Goal: Information Seeking & Learning: Compare options

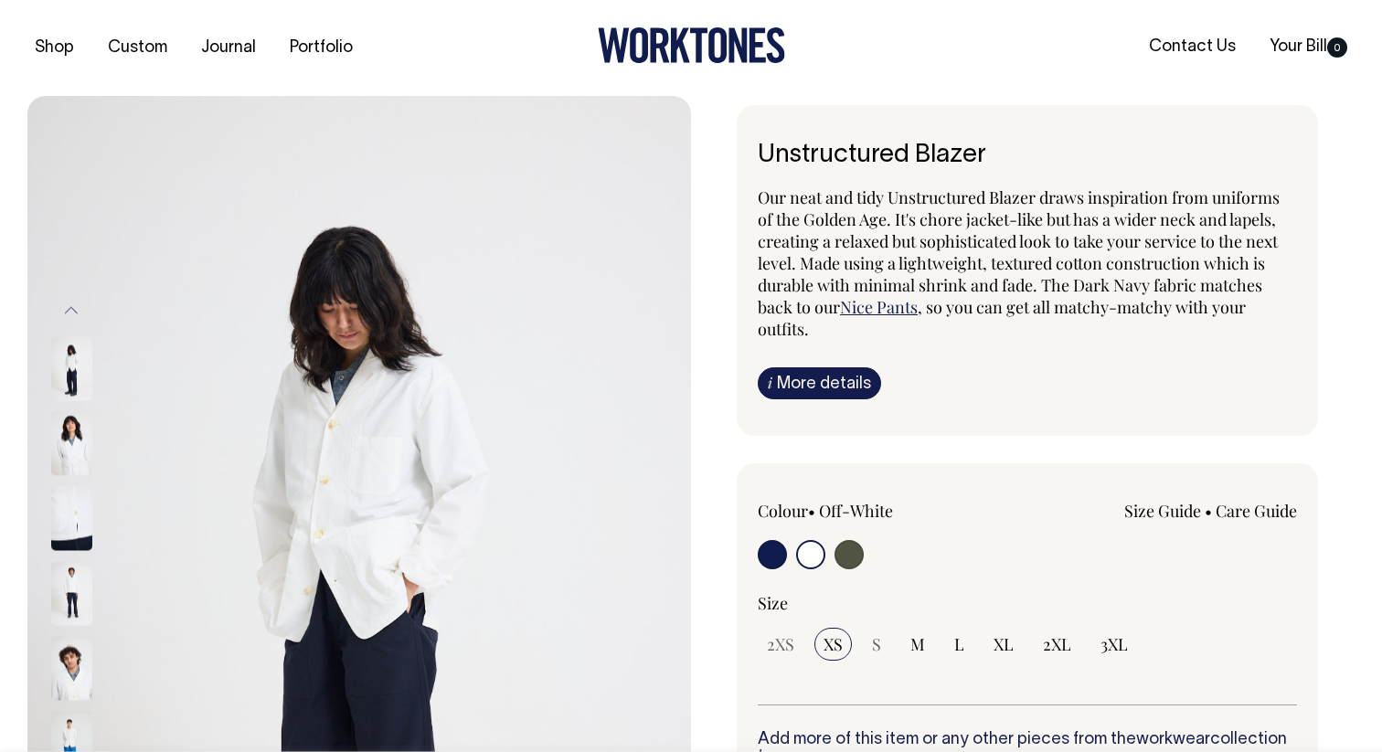
select select "Off-White"
select select "XS"
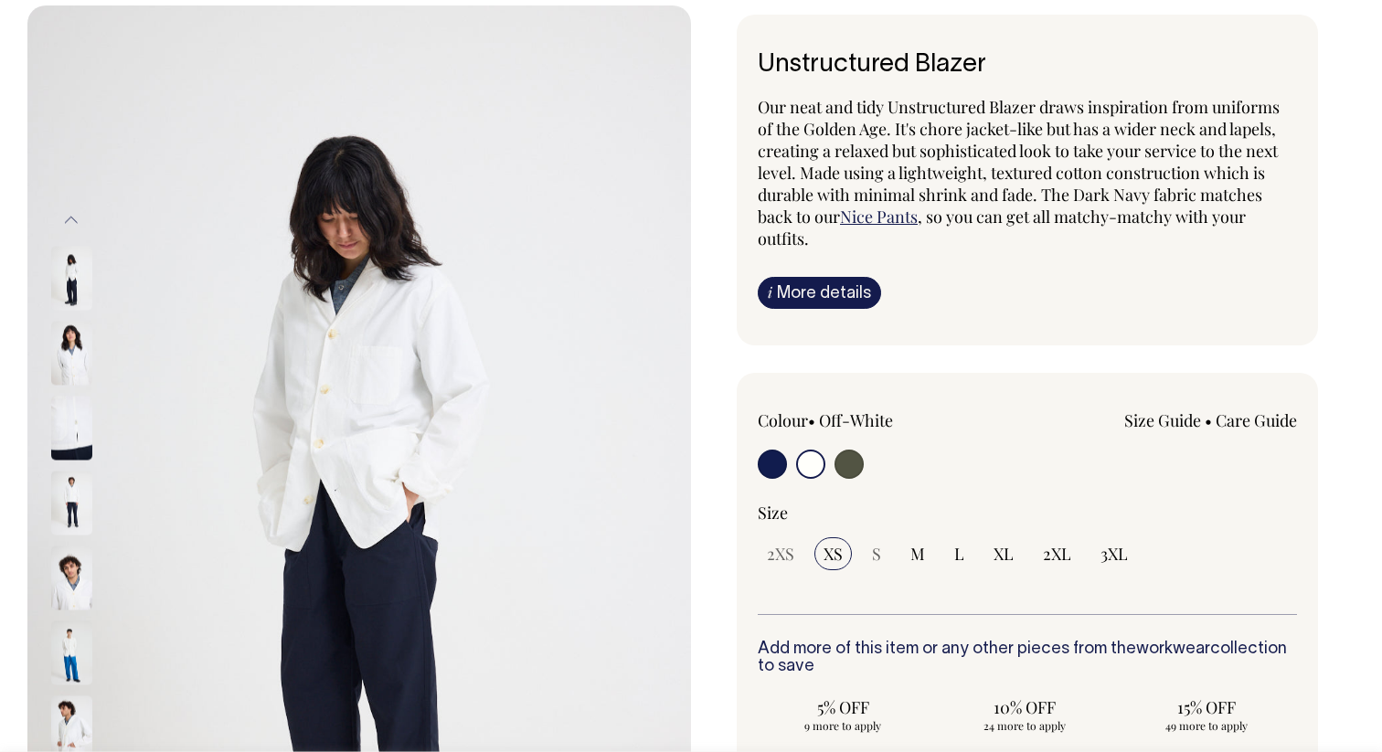
scroll to position [90, 0]
click at [60, 372] on img at bounding box center [71, 353] width 41 height 64
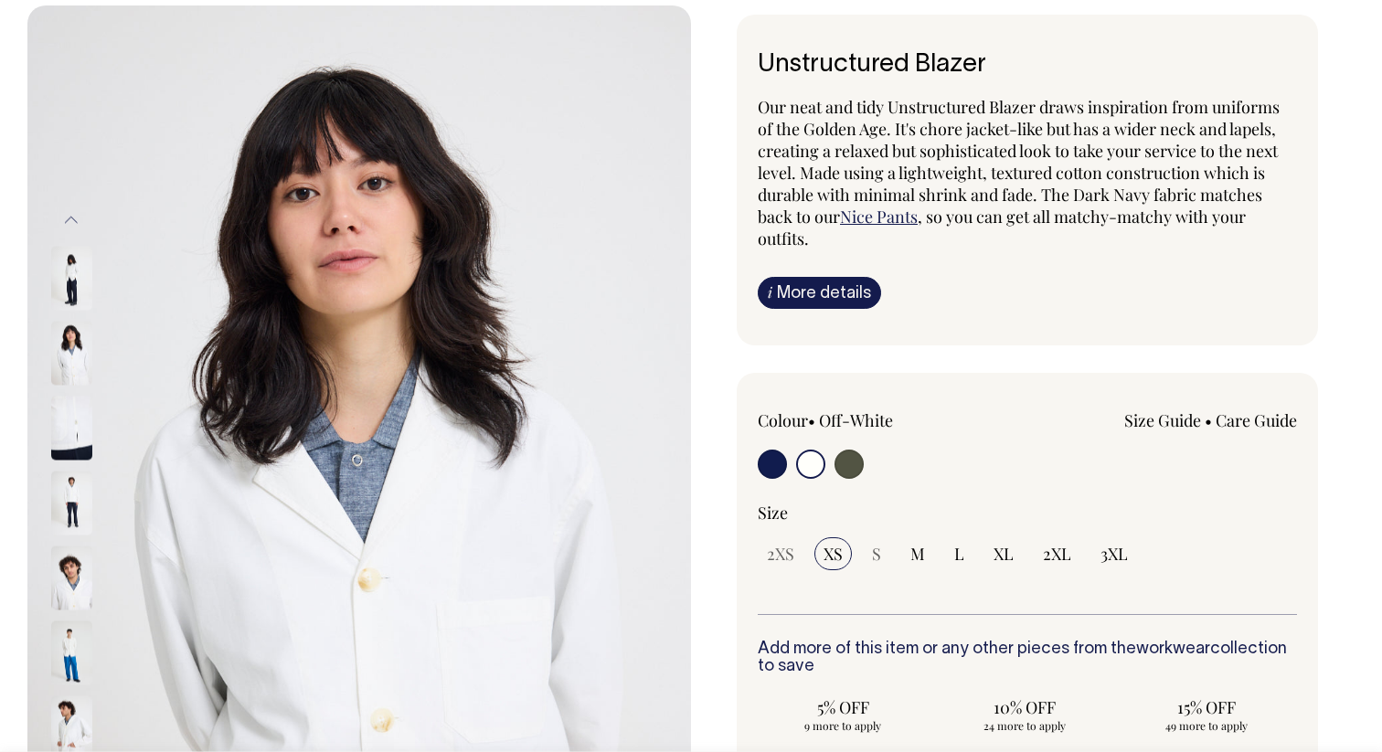
click at [66, 462] on div at bounding box center [95, 427] width 91 height 75
click at [840, 473] on input "radio" at bounding box center [848, 464] width 29 height 29
radio input "true"
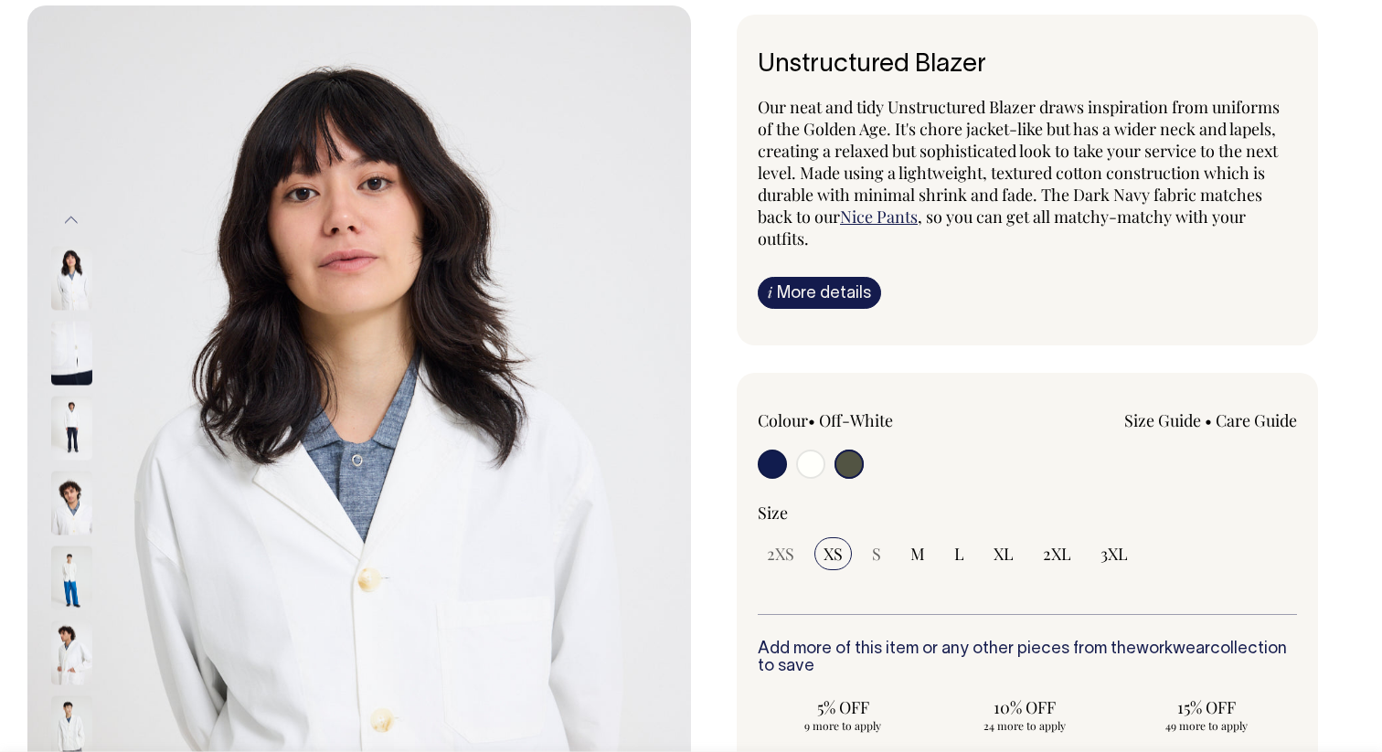
radio input "false"
radio input "true"
select select "Olive"
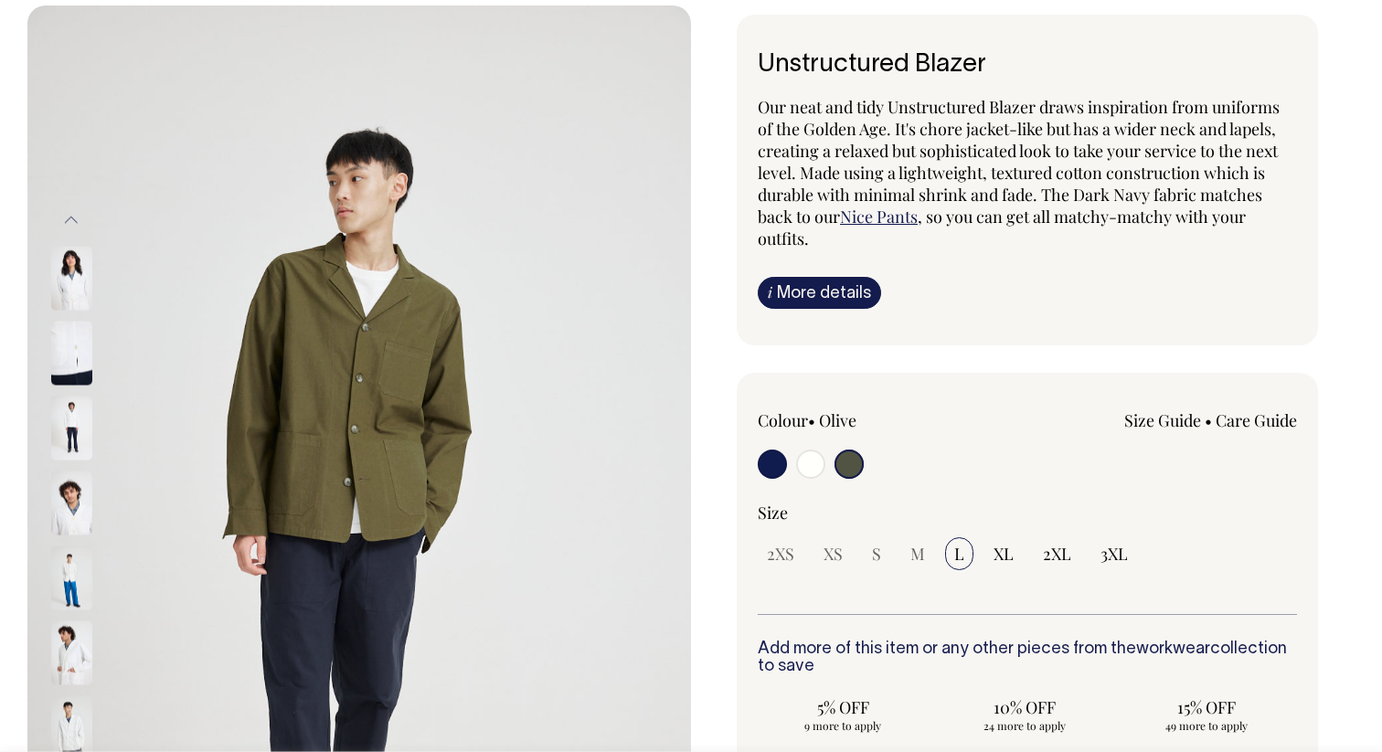
click at [866, 468] on div at bounding box center [866, 467] width 216 height 34
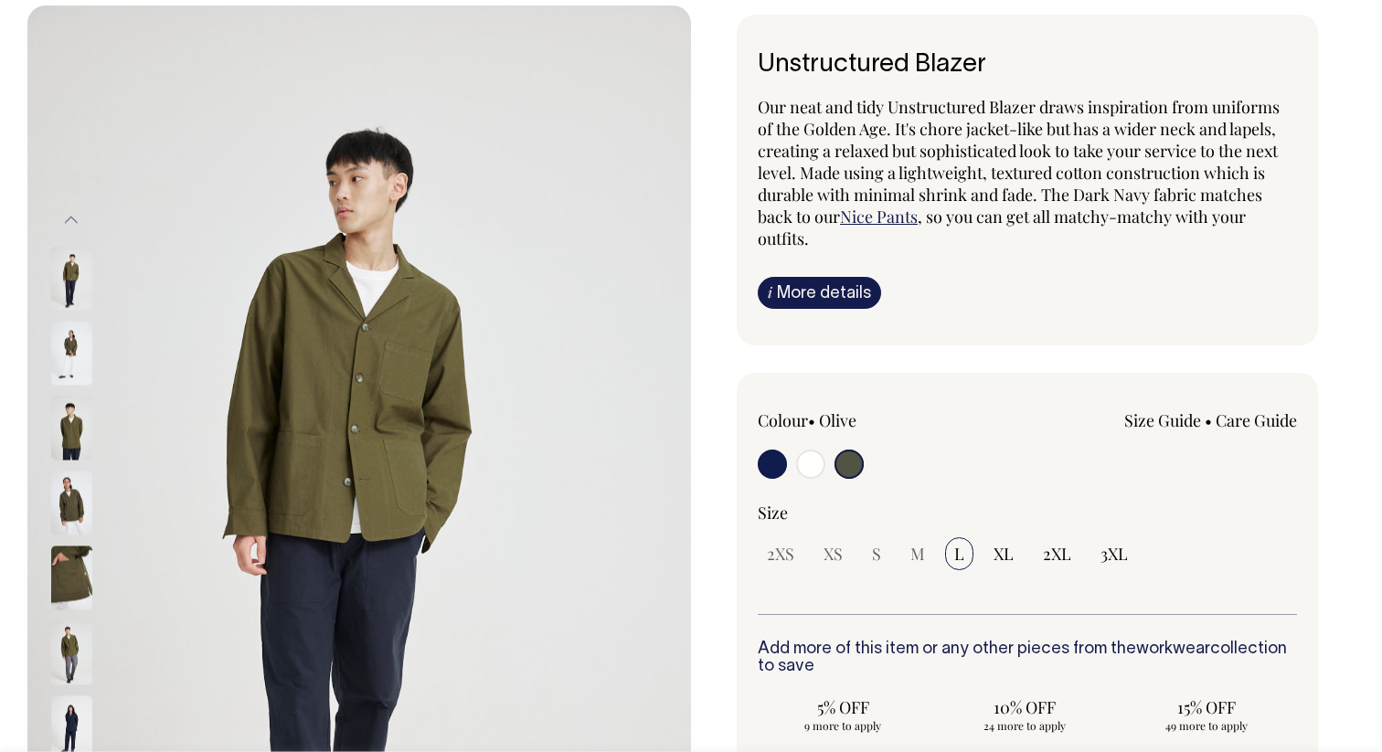
click at [815, 468] on input "radio" at bounding box center [810, 464] width 29 height 29
radio input "true"
select select "Off-White"
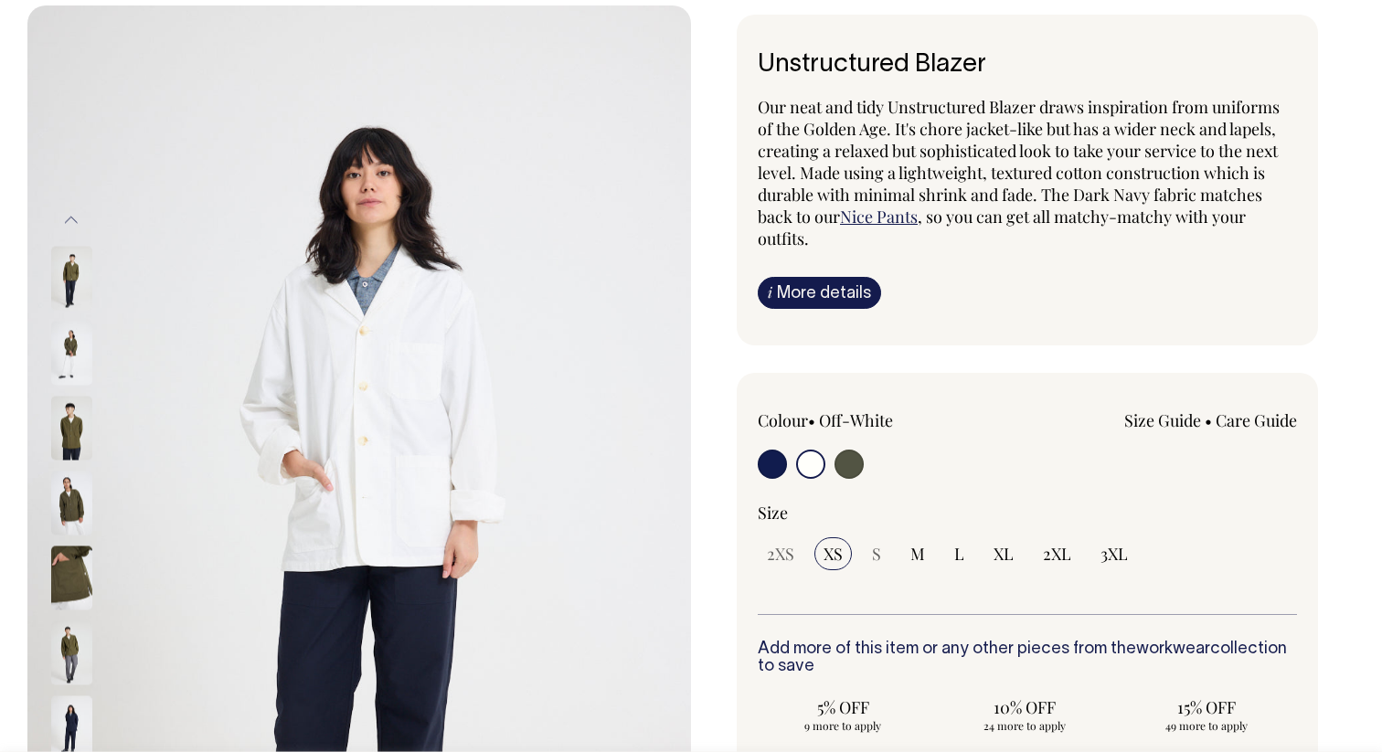
click at [779, 468] on input "radio" at bounding box center [772, 464] width 29 height 29
radio input "true"
select select "Dark Navy"
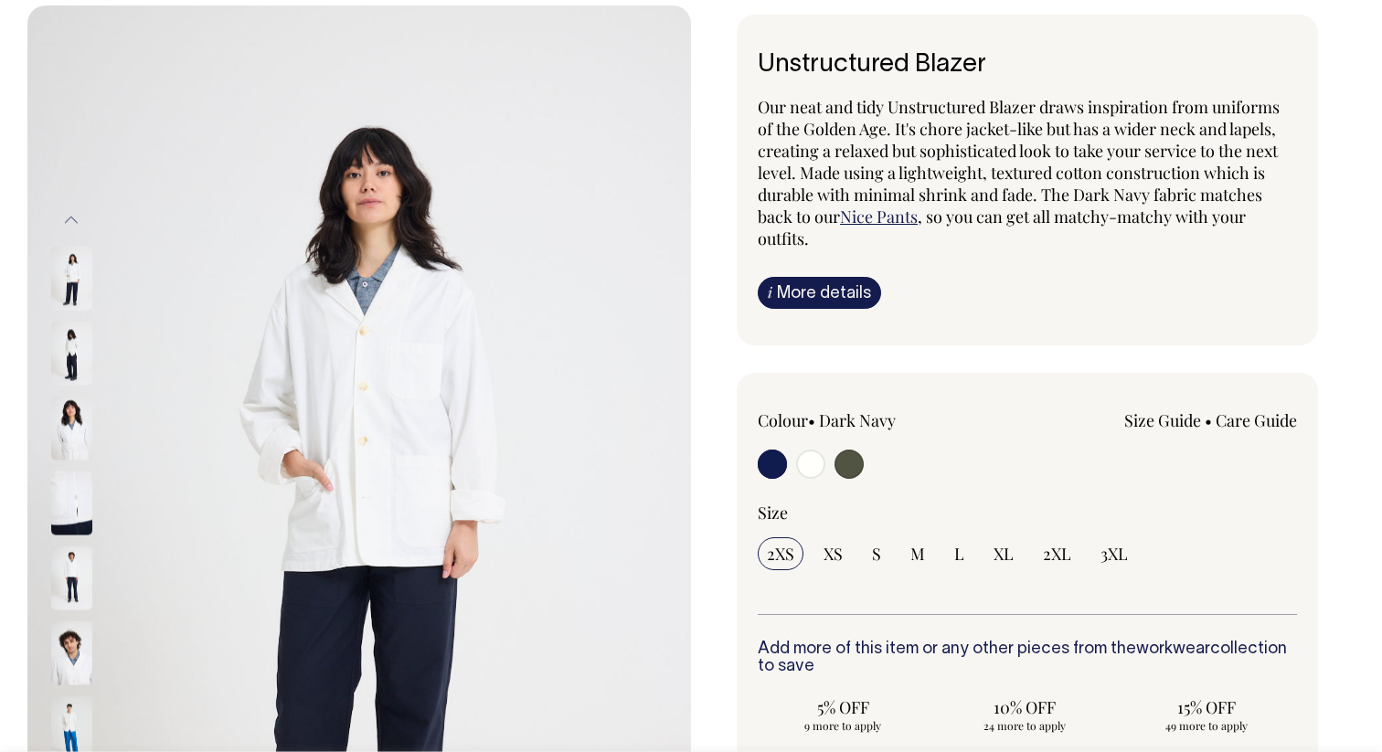
click at [822, 477] on label at bounding box center [810, 467] width 29 height 34
click at [822, 477] on input "radio" at bounding box center [810, 464] width 29 height 29
radio input "true"
radio input "false"
radio input "true"
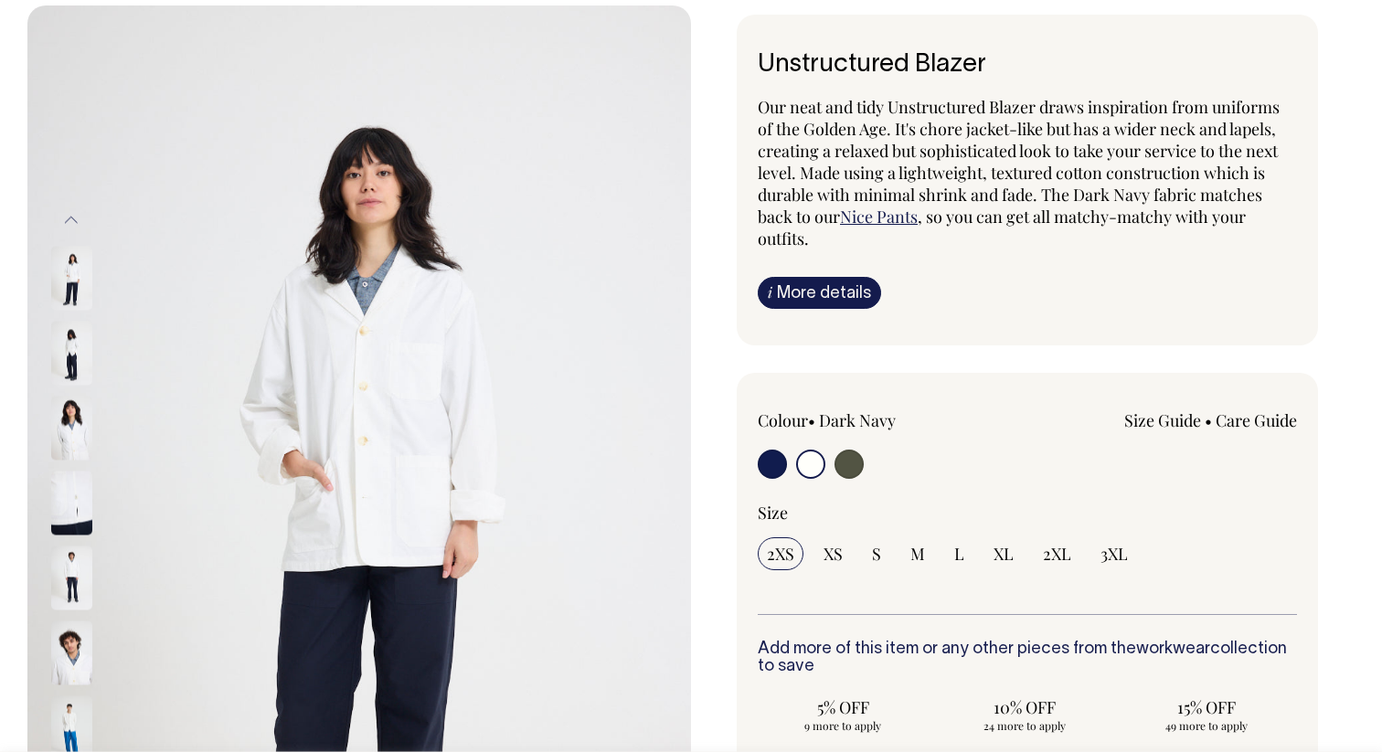
select select "Off-White"
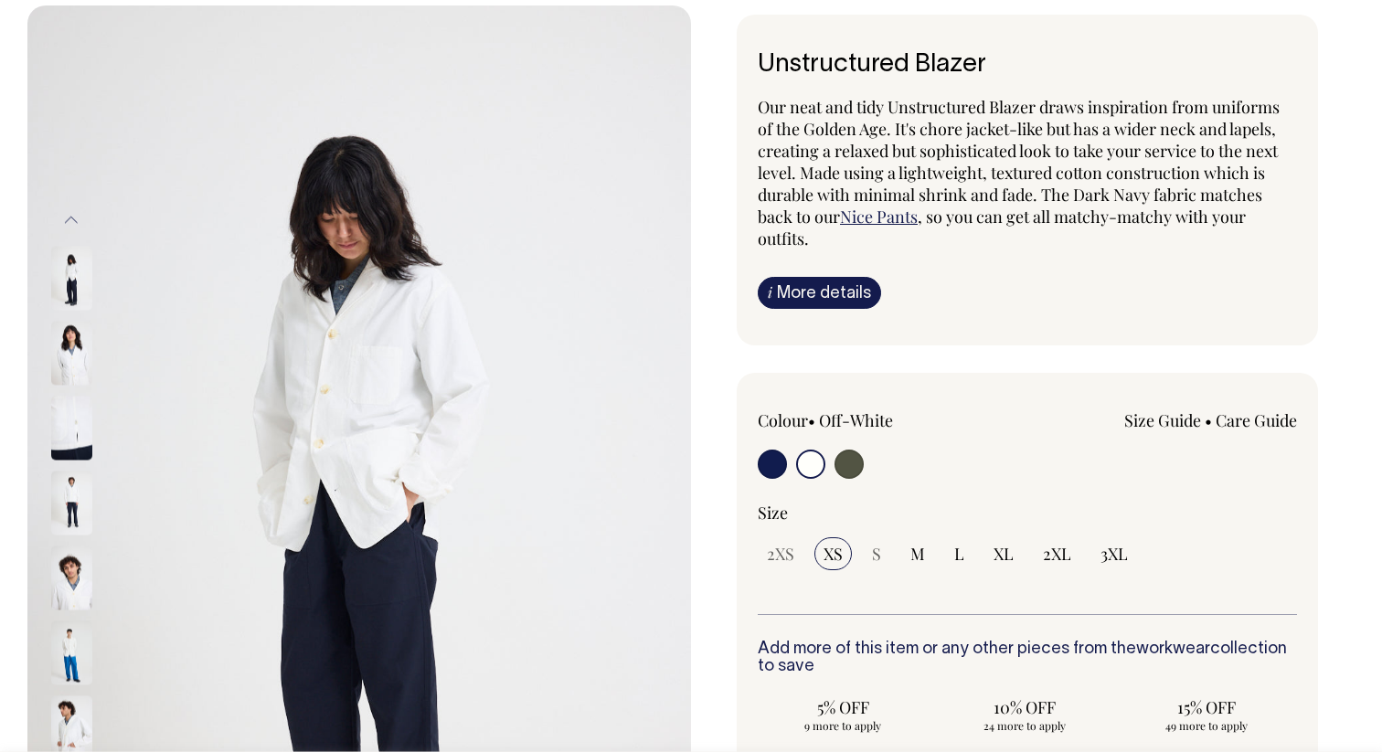
click at [796, 473] on label at bounding box center [810, 467] width 29 height 34
click at [796, 473] on input "radio" at bounding box center [810, 464] width 29 height 29
click at [776, 464] on input "radio" at bounding box center [772, 464] width 29 height 29
radio input "true"
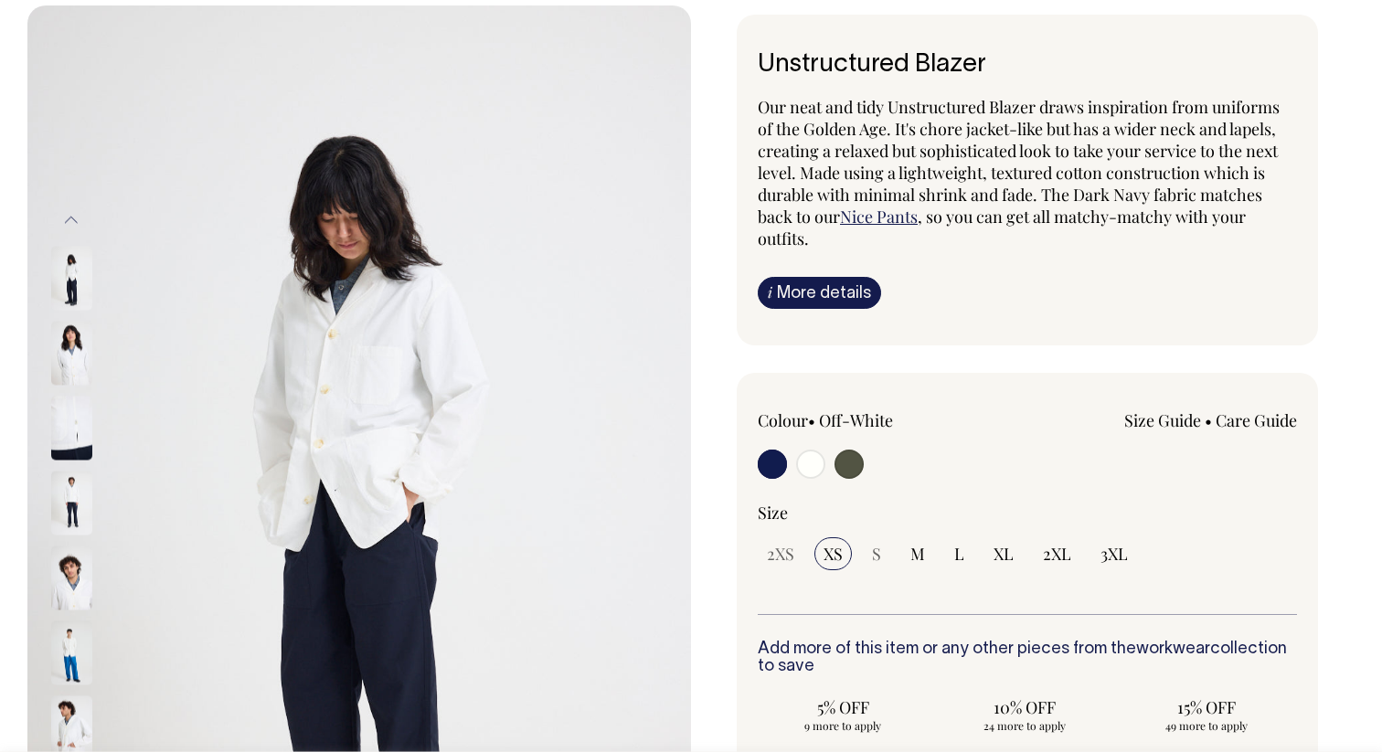
select select "Dark Navy"
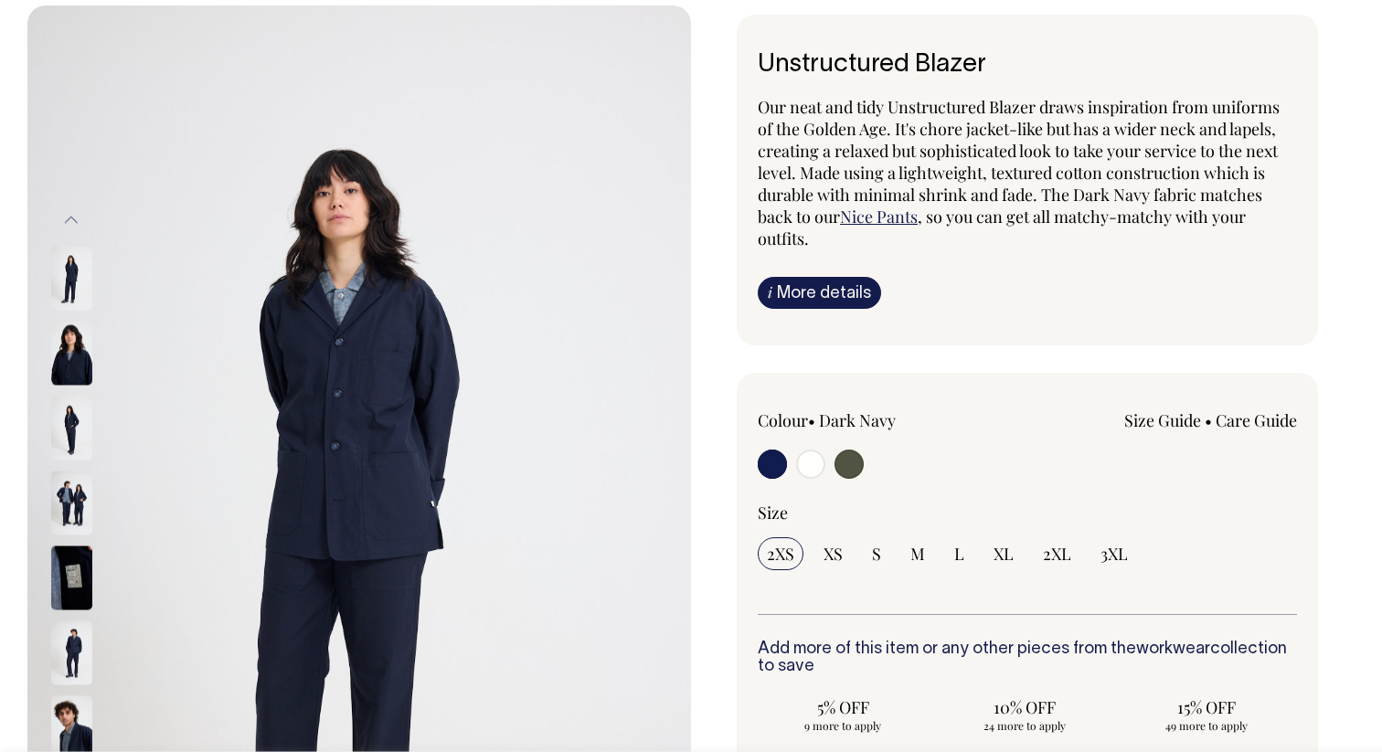
click at [800, 457] on input "radio" at bounding box center [810, 464] width 29 height 29
radio input "true"
radio input "false"
radio input "true"
select select "Off-White"
